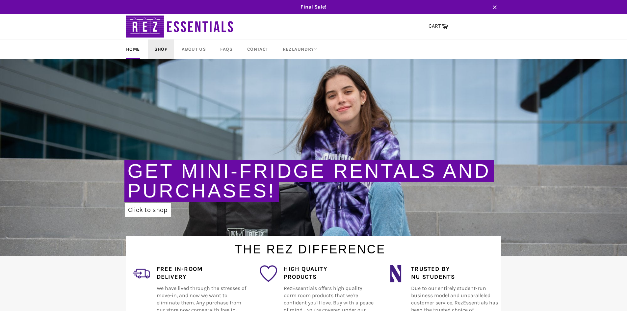
click at [164, 48] on link "Shop" at bounding box center [161, 48] width 26 height 19
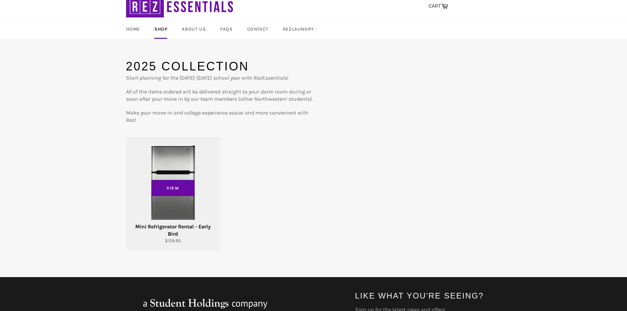
scroll to position [66, 0]
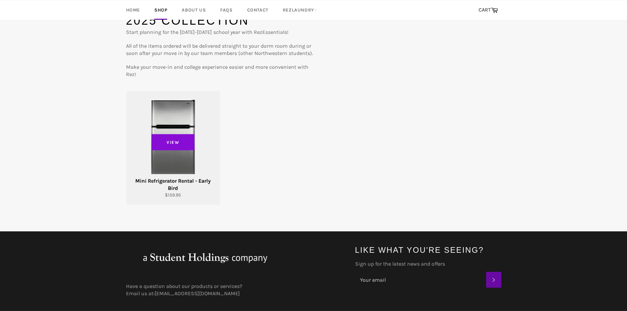
click at [173, 148] on span "View" at bounding box center [172, 142] width 43 height 16
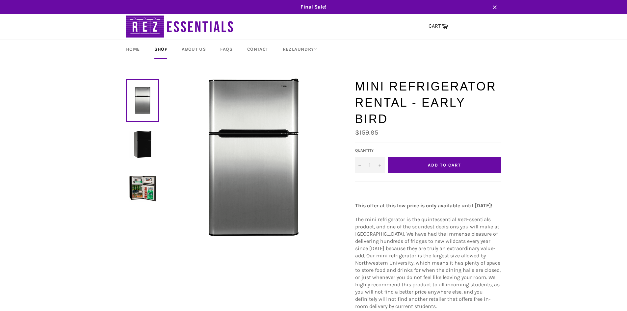
click at [140, 151] on img at bounding box center [142, 144] width 27 height 27
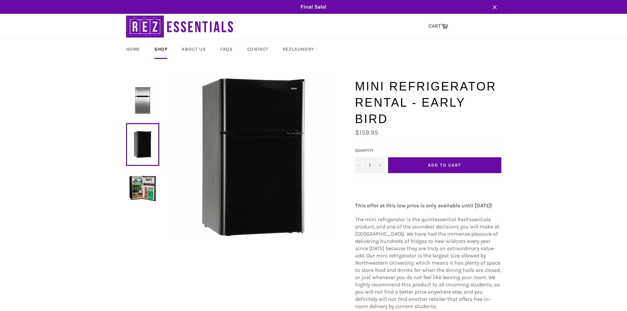
click at [136, 112] on img at bounding box center [142, 100] width 27 height 27
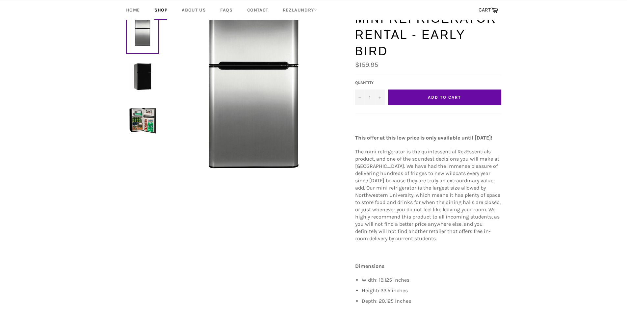
scroll to position [66, 0]
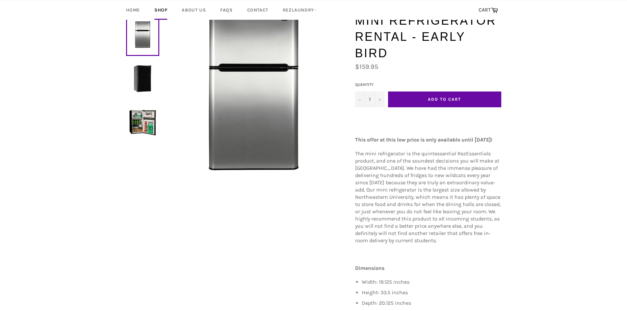
click at [458, 101] on span "Add to Cart" at bounding box center [444, 99] width 33 height 5
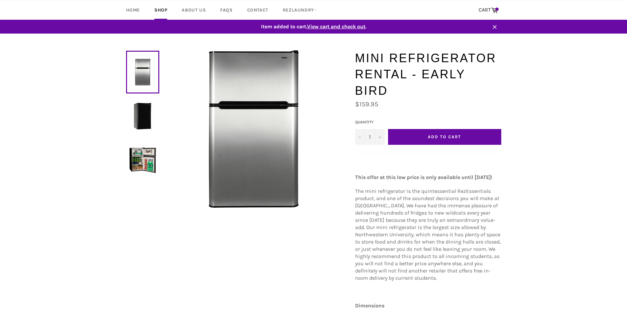
scroll to position [0, 0]
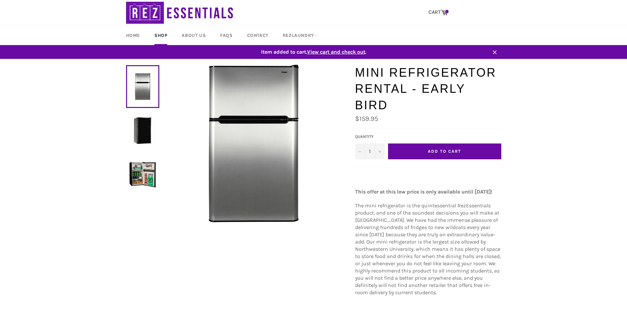
click at [337, 52] on span "View cart and check out" at bounding box center [336, 52] width 58 height 6
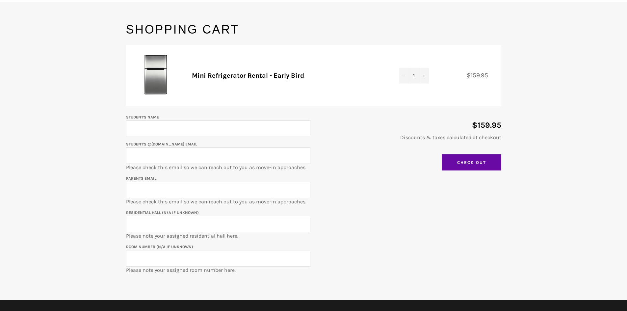
scroll to position [66, 0]
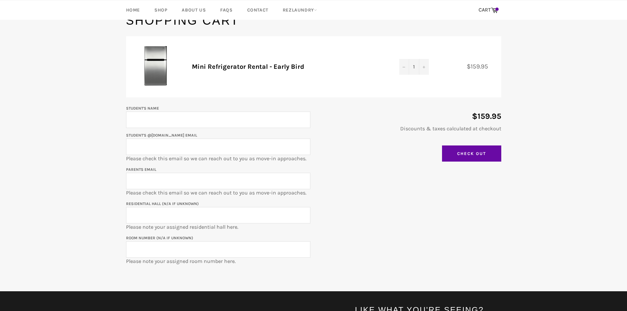
click at [221, 119] on input "Student's Name" at bounding box center [218, 120] width 184 height 16
type input "[PERSON_NAME]"
click at [220, 139] on input "Student's @u.northwestern.edu email" at bounding box center [218, 147] width 184 height 16
type input "coleyagi2029@u.northwestern.edu"
click at [226, 179] on input "Parents email" at bounding box center [218, 181] width 184 height 16
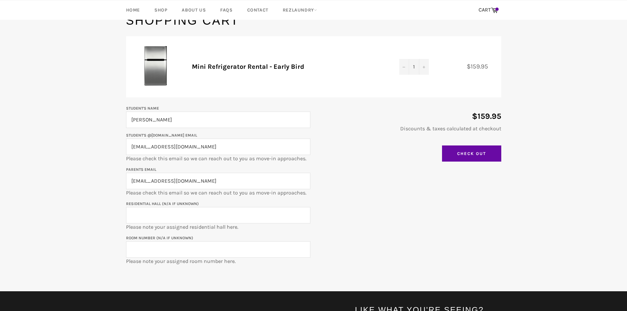
type input "jefflouie@hotmail.com"
type input "Sargent Hall"
paste input "SAR-0306a"
type input "SAR-0306a"
click at [466, 151] on input "Check Out" at bounding box center [471, 153] width 59 height 16
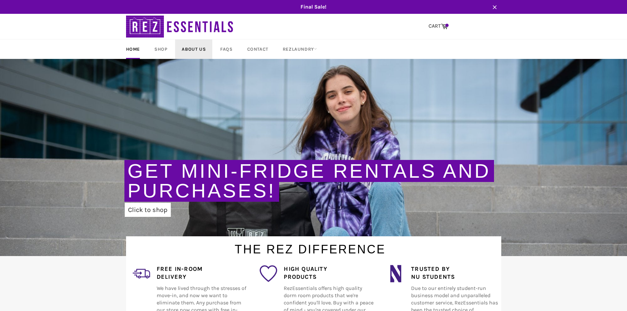
click at [196, 49] on link "About Us" at bounding box center [193, 48] width 37 height 19
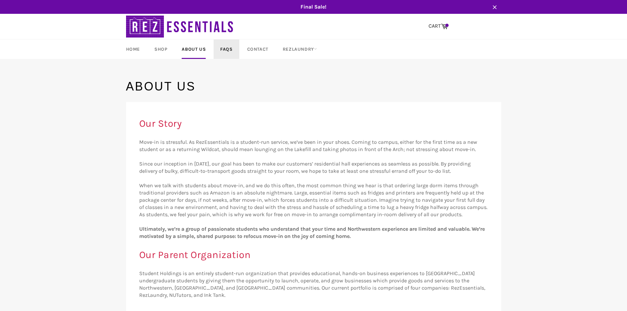
click at [227, 51] on link "FAQs" at bounding box center [226, 48] width 25 height 19
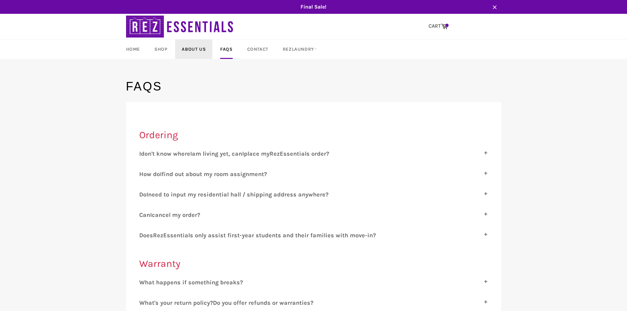
click at [202, 52] on link "About Us" at bounding box center [193, 48] width 37 height 19
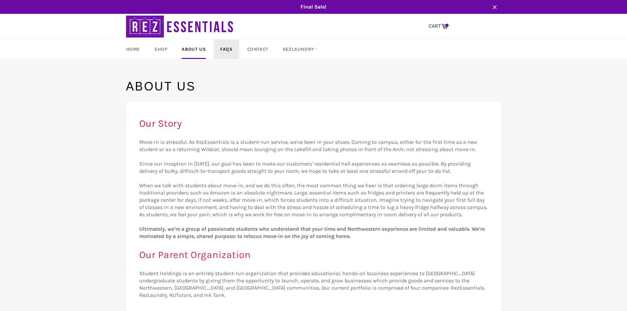
click at [217, 50] on link "FAQs" at bounding box center [226, 48] width 25 height 19
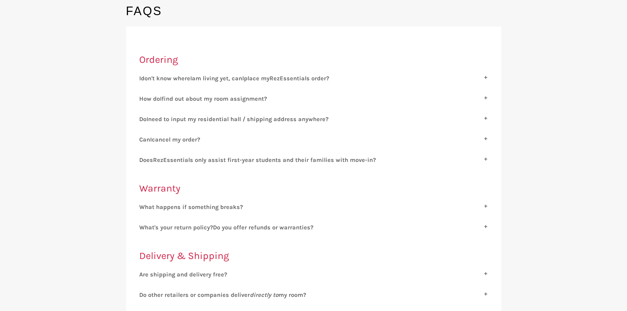
scroll to position [99, 0]
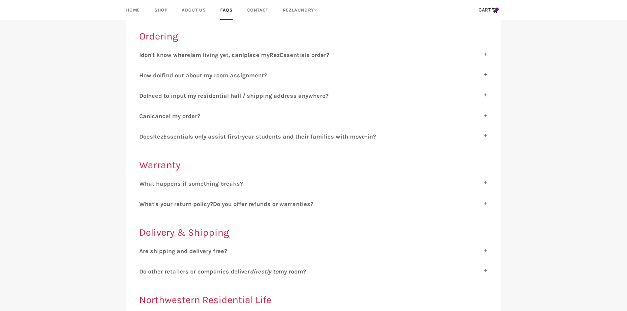
click at [176, 183] on span "hat happens if something breaks?" at bounding box center [194, 183] width 98 height 7
click at [143, 183] on input "W hat happens if something breaks?" at bounding box center [141, 182] width 4 height 4
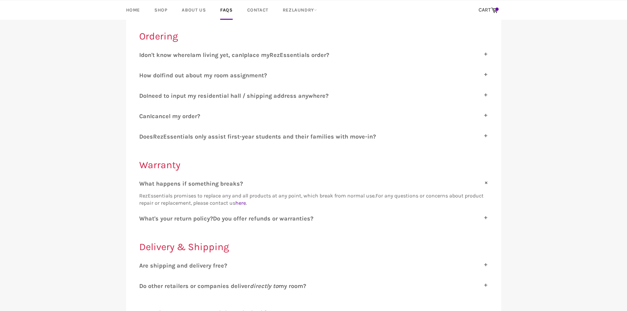
click at [169, 181] on span "hat happens if something breaks?" at bounding box center [194, 183] width 98 height 7
click at [143, 181] on input "W hat happens if something breaks?" at bounding box center [141, 182] width 4 height 4
checkbox input "false"
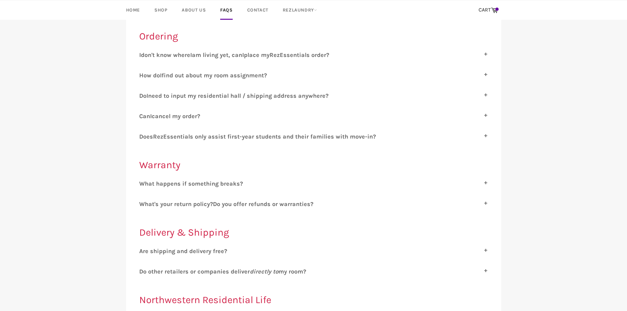
click at [169, 197] on div "W hat happens if something breaks? RezEssentials promises to replace any and al…" at bounding box center [313, 315] width 349 height 270
click at [168, 199] on div "W hat happens if something breaks? RezEssentials promises to replace any and al…" at bounding box center [313, 315] width 349 height 270
click at [167, 203] on span "hat's your return policy?" at bounding box center [179, 203] width 68 height 7
click at [143, 203] on input "W hat's your return policy? D o you offer refunds or warranties?" at bounding box center [141, 202] width 4 height 4
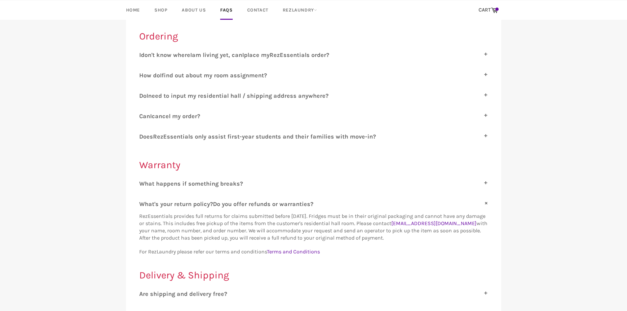
click at [167, 203] on span "hat's your return policy?" at bounding box center [179, 203] width 68 height 7
click at [143, 203] on input "W hat's your return policy? D o you offer refunds or warranties?" at bounding box center [141, 202] width 4 height 4
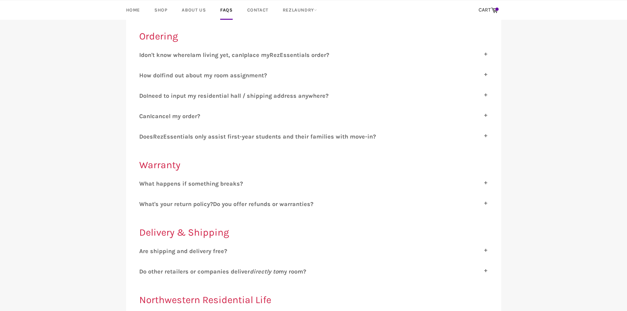
click at [167, 203] on span "hat's your return policy?" at bounding box center [179, 203] width 68 height 7
click at [143, 203] on input "W hat's your return policy? D o you offer refunds or warranties?" at bounding box center [141, 202] width 4 height 4
checkbox input "true"
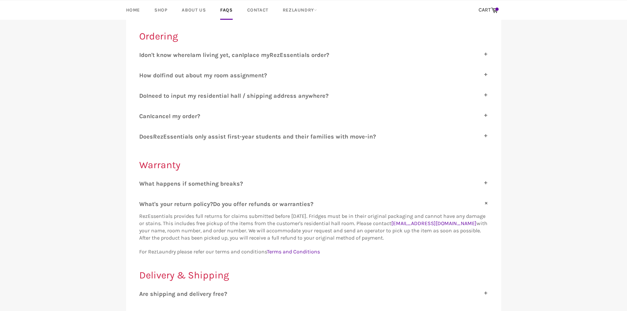
click at [172, 57] on span "don't know where" at bounding box center [165, 54] width 49 height 7
click at [143, 56] on input "I don't know where I am living yet, can I place my R ez E ssentials order?" at bounding box center [141, 53] width 4 height 4
checkbox input "true"
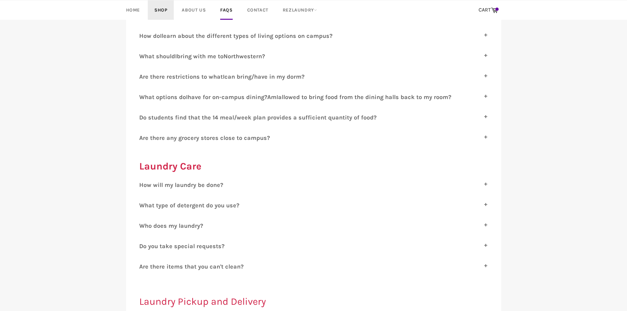
scroll to position [461, 0]
click at [165, 177] on div "Ordering I don't know where I am living yet, can I place my R ez E ssentials or…" at bounding box center [313, 56] width 349 height 777
click at [166, 178] on div "Ordering I don't know where I am living yet, can I place my R ez E ssentials or…" at bounding box center [313, 56] width 349 height 777
click at [167, 180] on span "ow will my laundry be done?" at bounding box center [183, 183] width 80 height 7
click at [143, 180] on input "H ow will my laundry be done?" at bounding box center [141, 182] width 4 height 4
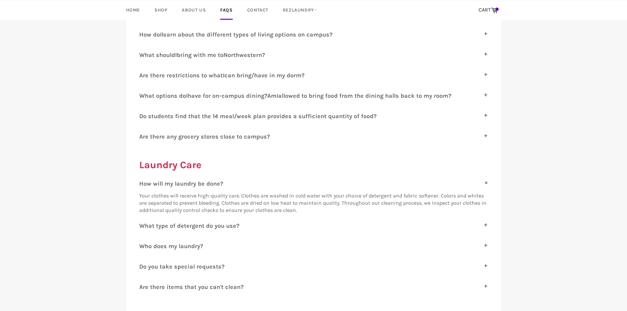
click at [169, 185] on span "ow will my laundry be done?" at bounding box center [183, 183] width 80 height 7
click at [143, 184] on input "H ow will my laundry be done?" at bounding box center [141, 182] width 4 height 4
checkbox input "false"
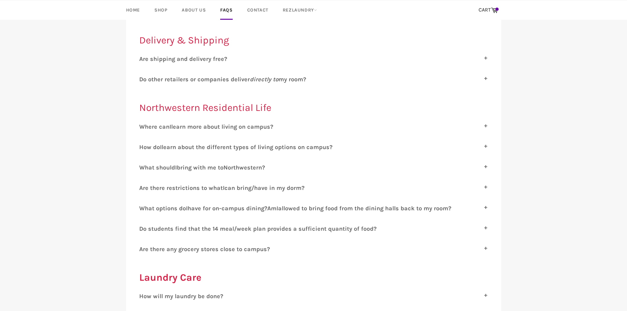
scroll to position [362, 0]
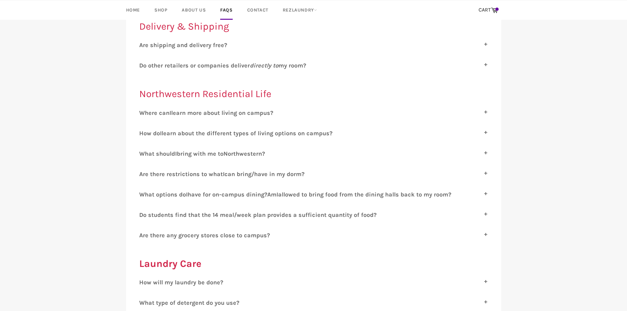
click at [180, 209] on div "A re shipping and delivery free? Yes, shipping and delivery are free services p…" at bounding box center [313, 142] width 349 height 202
click at [178, 213] on span "o students find that the 14 meal/week plan provides a sufficient quantity of fo…" at bounding box center [259, 214] width 233 height 7
click at [143, 213] on input "D o students find that the 14 meal/week plan provides a sufficient quantity of …" at bounding box center [141, 213] width 4 height 4
checkbox input "true"
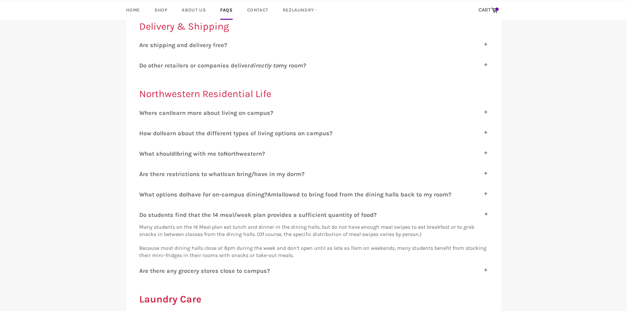
click at [180, 271] on span "re there any grocery stores close to campus?" at bounding box center [206, 270] width 127 height 7
click at [143, 271] on input "A re there any grocery stores close to campus?" at bounding box center [141, 269] width 4 height 4
checkbox input "true"
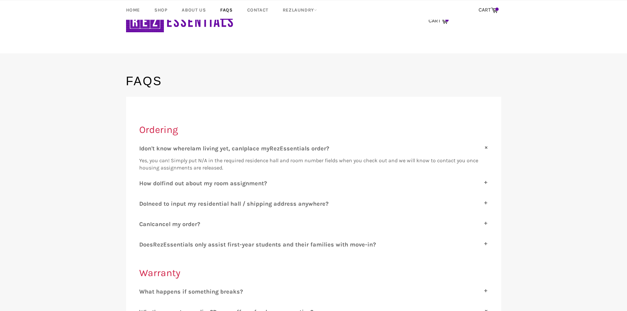
scroll to position [0, 0]
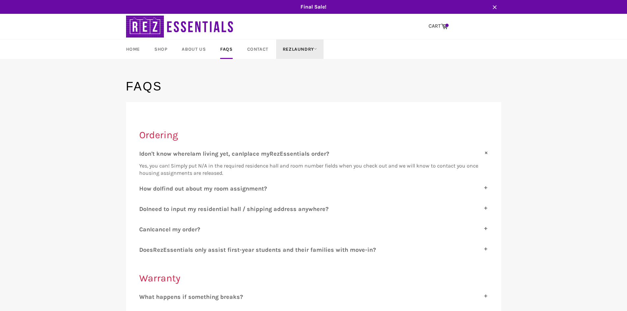
click at [305, 48] on link "RezLaundry" at bounding box center [299, 48] width 47 height 19
click at [251, 50] on link "Contact" at bounding box center [258, 48] width 34 height 19
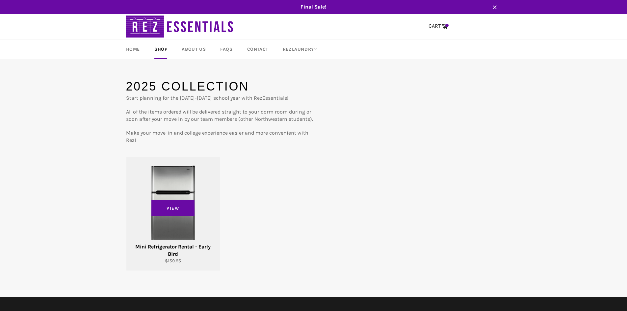
click at [199, 201] on div "View" at bounding box center [172, 214] width 93 height 114
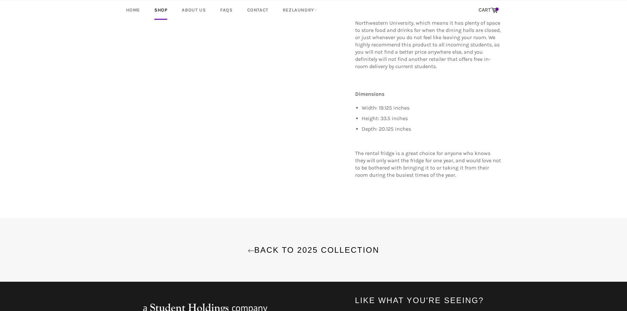
scroll to position [263, 0]
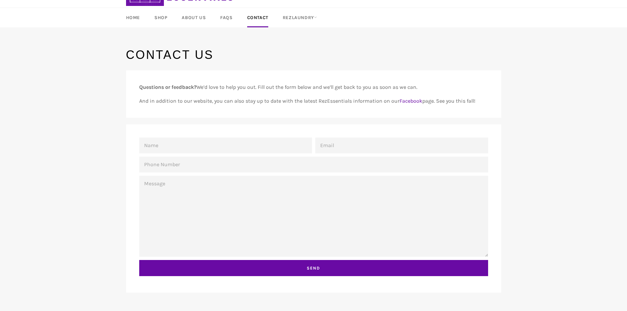
scroll to position [33, 0]
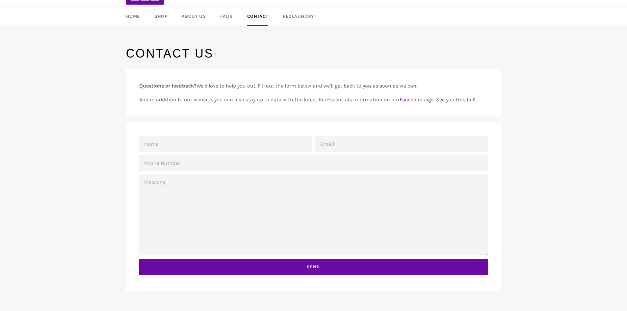
click at [213, 146] on input "Name" at bounding box center [225, 144] width 173 height 16
type input "[PERSON_NAME]"
type input "[EMAIL_ADDRESS][DOMAIN_NAME]"
type input "2063837587"
type textarea "H"
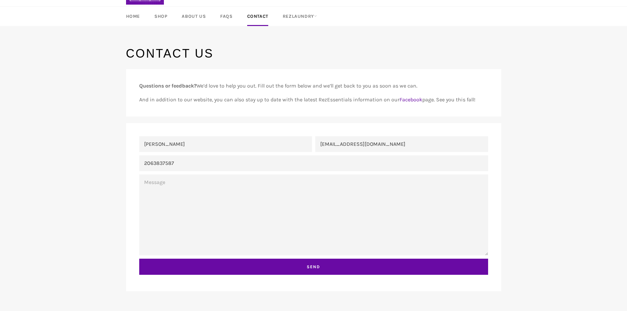
type textarea "J"
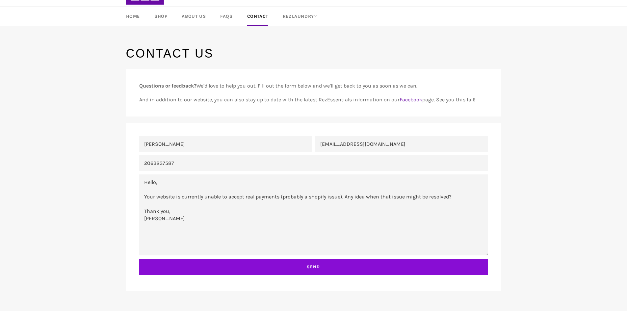
type textarea "Hello, Your website is currently unable to accept real payments (probably a sho…"
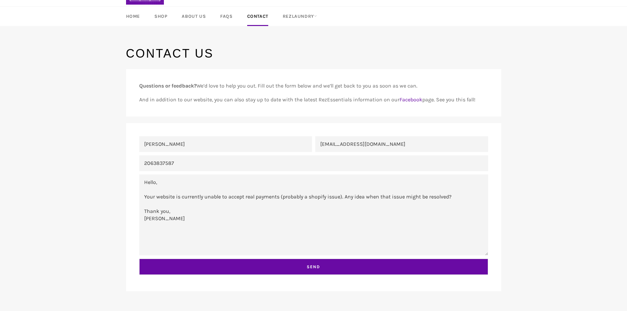
click at [314, 267] on input "Send" at bounding box center [313, 267] width 349 height 16
